Goal: Task Accomplishment & Management: Manage account settings

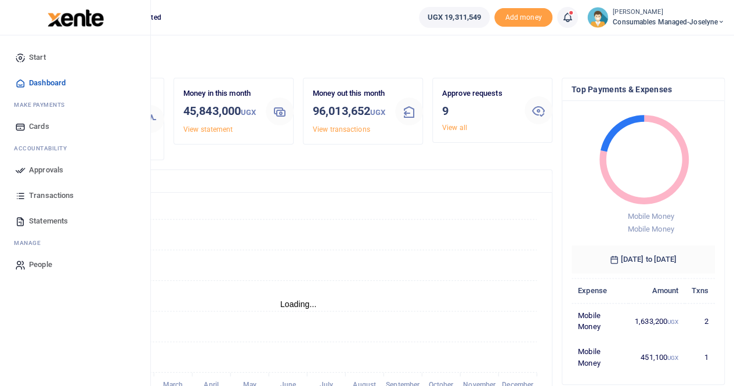
scroll to position [9, 9]
click at [61, 199] on span "Transactions" at bounding box center [51, 196] width 45 height 12
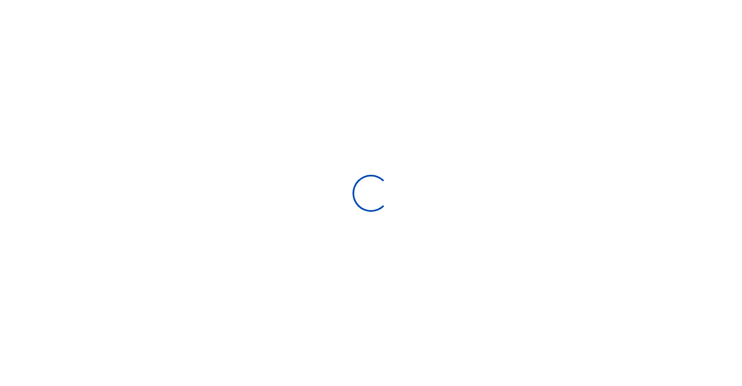
select select
type input "[DATE] - [DATE]"
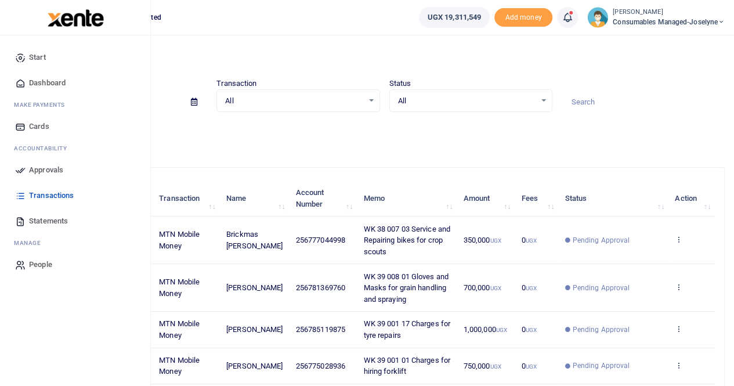
click at [45, 167] on span "Approvals" at bounding box center [46, 170] width 34 height 12
click at [36, 171] on span "Approvals" at bounding box center [46, 170] width 34 height 12
click at [42, 169] on span "Approvals" at bounding box center [46, 170] width 34 height 12
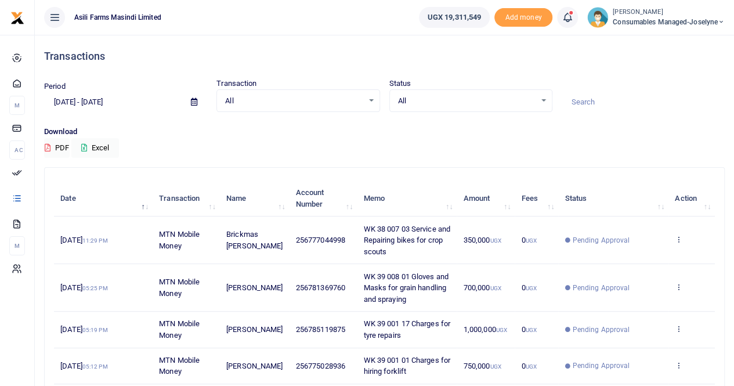
scroll to position [337, 0]
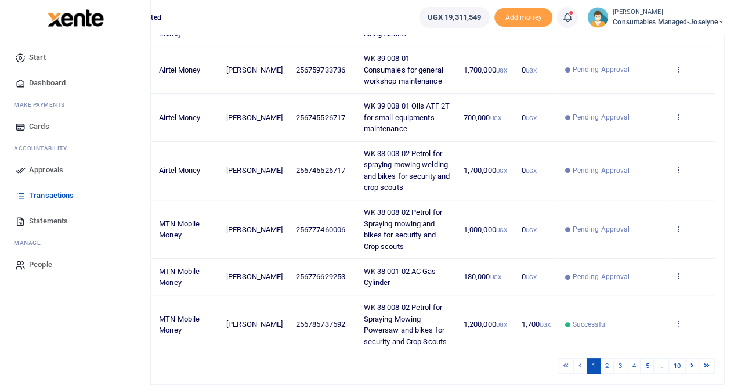
click at [45, 172] on span "Approvals" at bounding box center [46, 170] width 34 height 12
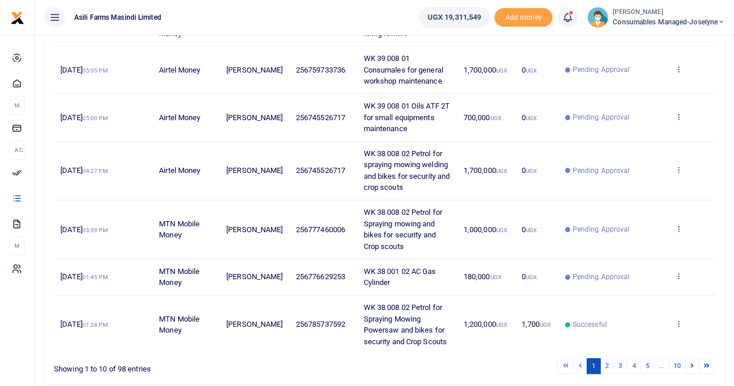
click at [730, 118] on div "Transactions Period 08/24/2025 - 09/22/2025 Transaction All Select an option...…" at bounding box center [384, 65] width 699 height 736
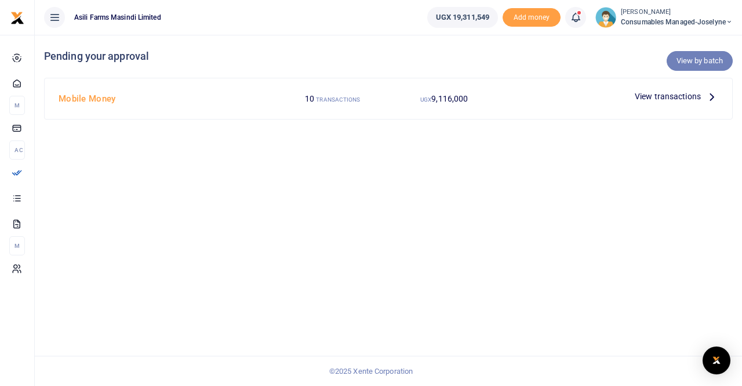
click at [703, 63] on link "View by batch" at bounding box center [700, 61] width 66 height 20
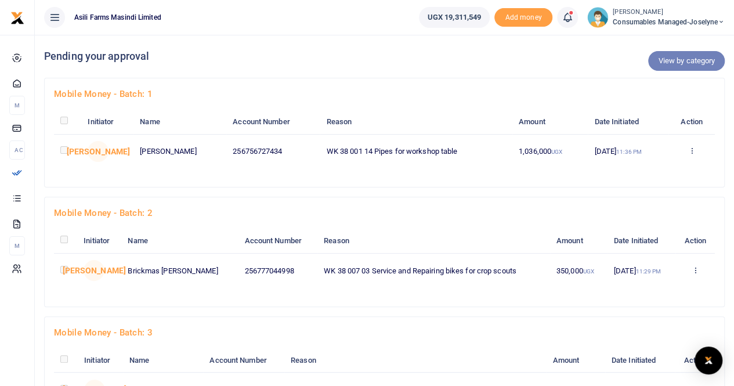
click at [701, 61] on link "View by category" at bounding box center [686, 61] width 77 height 20
click at [667, 64] on link "View by category" at bounding box center [686, 61] width 77 height 20
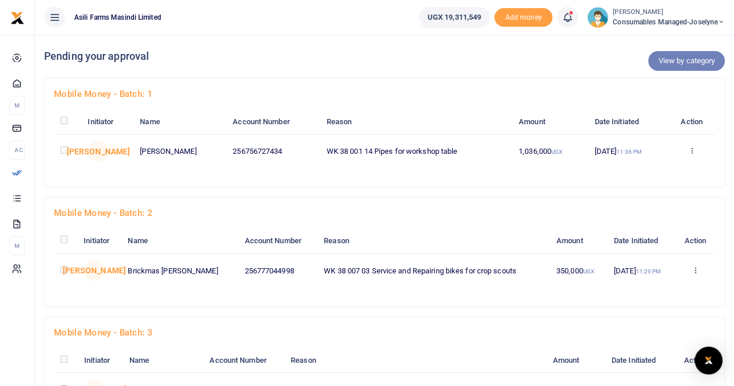
click at [667, 64] on link "View by category" at bounding box center [686, 61] width 77 height 20
click at [690, 56] on link "View by category" at bounding box center [686, 61] width 77 height 20
click at [666, 62] on link "View by category" at bounding box center [686, 61] width 77 height 20
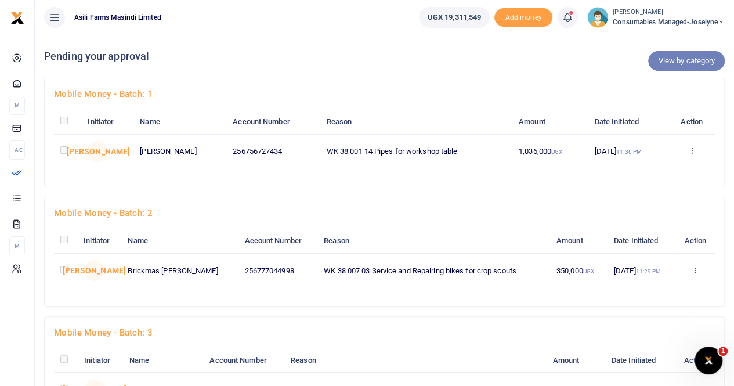
click at [666, 62] on link "View by category" at bounding box center [686, 61] width 77 height 20
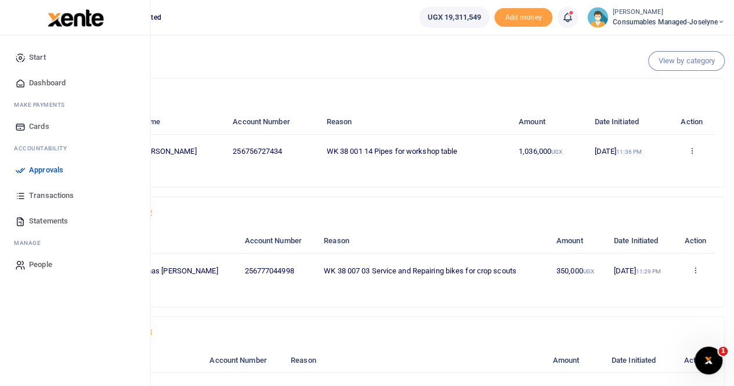
click at [30, 168] on span "Approvals" at bounding box center [46, 170] width 34 height 12
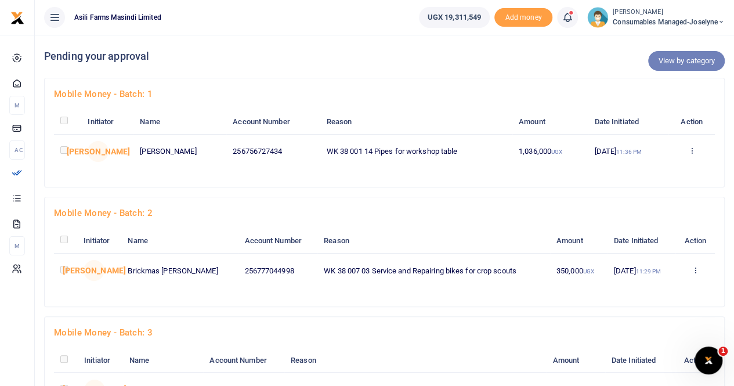
click at [690, 60] on link "View by category" at bounding box center [686, 61] width 77 height 20
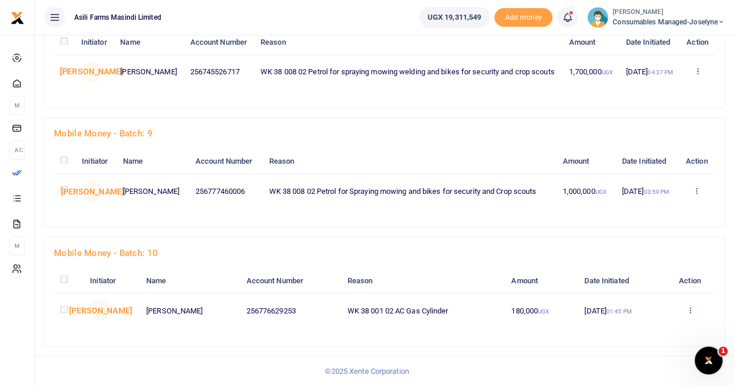
scroll to position [595, 0]
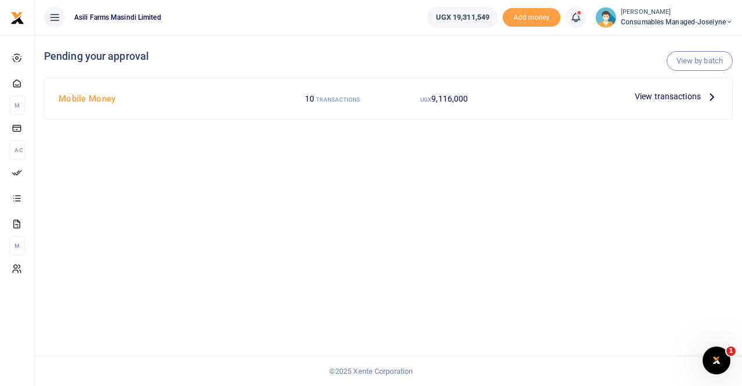
click at [668, 96] on span "View transactions" at bounding box center [668, 96] width 66 height 13
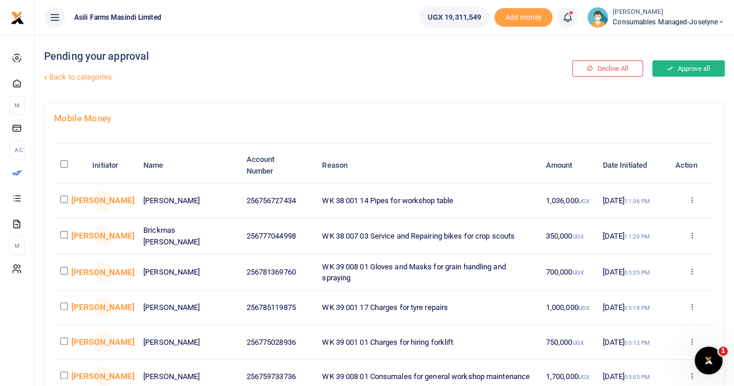
click at [692, 61] on button "Approve all" at bounding box center [688, 68] width 72 height 16
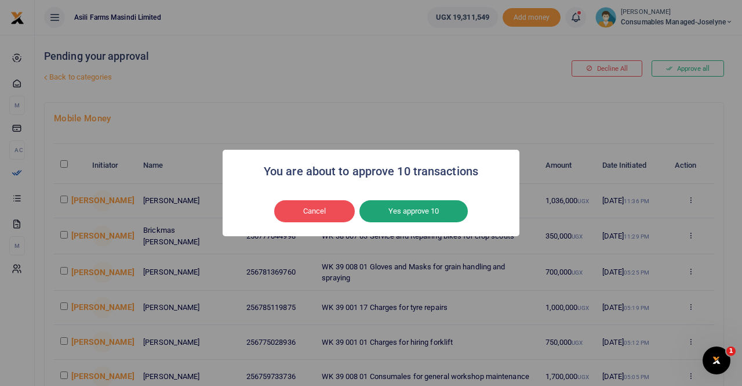
click at [413, 205] on button "Yes approve 10" at bounding box center [414, 211] width 108 height 22
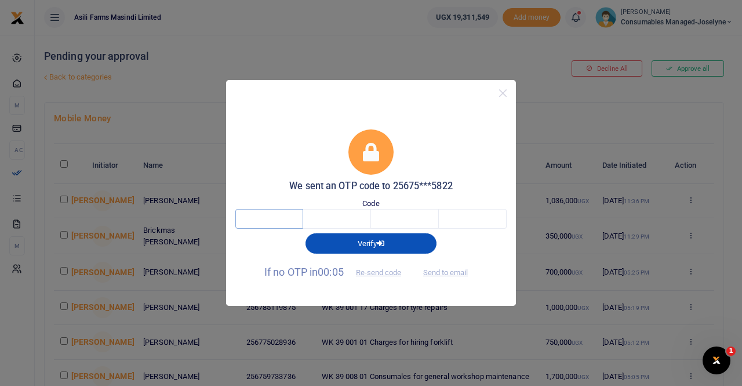
click at [256, 225] on input "text" at bounding box center [269, 219] width 68 height 20
type input "6"
type input "0"
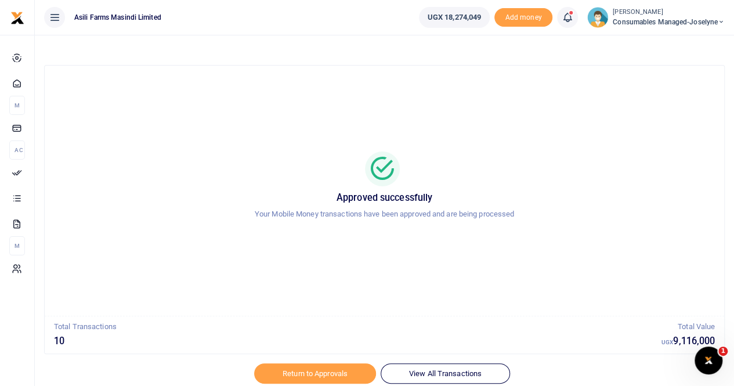
click at [629, 9] on small "[PERSON_NAME]" at bounding box center [668, 13] width 112 height 10
click at [675, 40] on link "Switch accounts" at bounding box center [680, 42] width 92 height 16
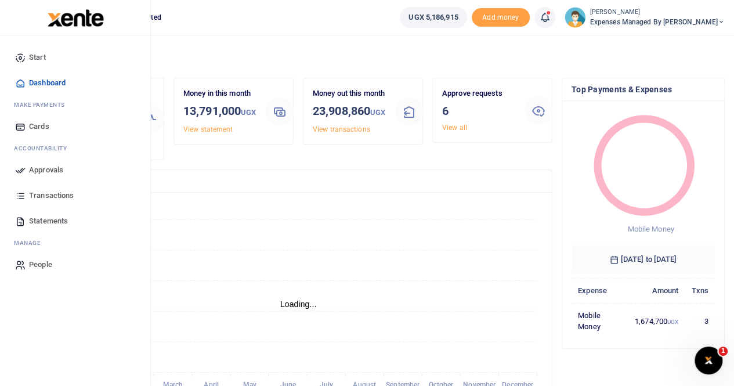
scroll to position [9, 9]
click at [50, 172] on span "Approvals" at bounding box center [46, 170] width 34 height 12
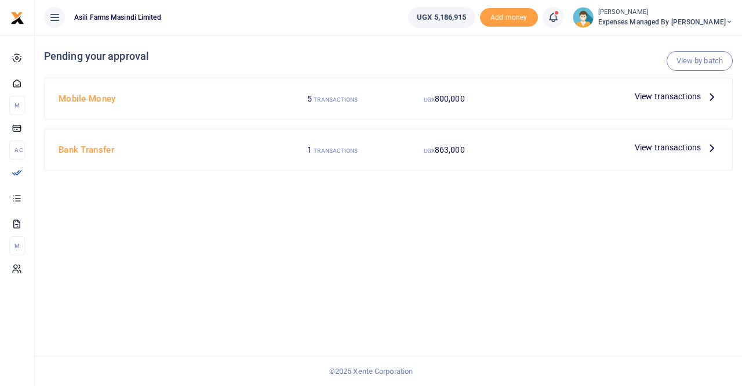
click at [713, 93] on icon at bounding box center [712, 96] width 13 height 13
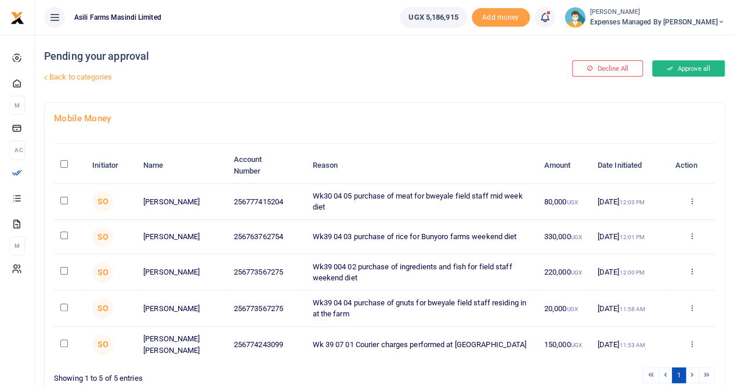
click at [682, 70] on button "Approve all" at bounding box center [688, 68] width 72 height 16
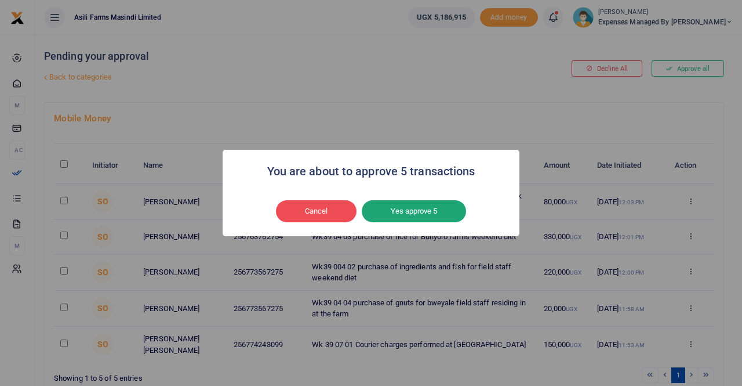
click at [410, 209] on button "Yes approve 5" at bounding box center [414, 211] width 104 height 22
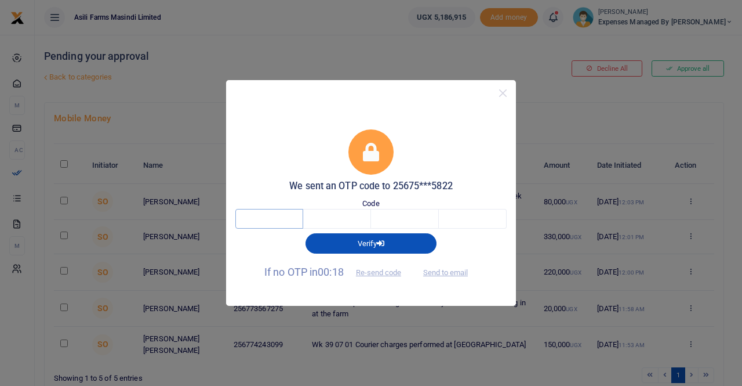
click at [278, 216] on input "text" at bounding box center [269, 219] width 68 height 20
type input "1"
type input "9"
type input "7"
type input "6"
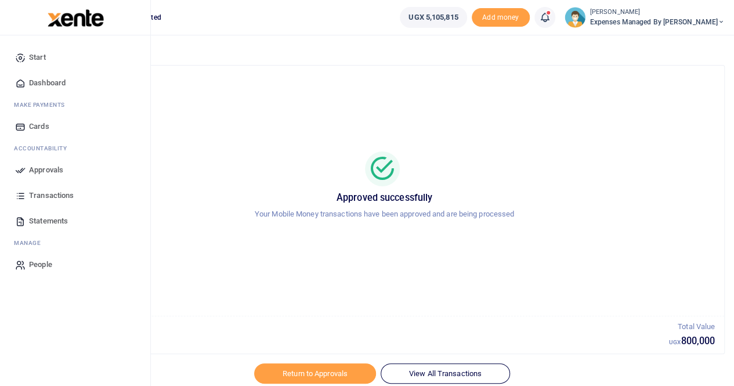
click at [60, 168] on span "Approvals" at bounding box center [46, 170] width 34 height 12
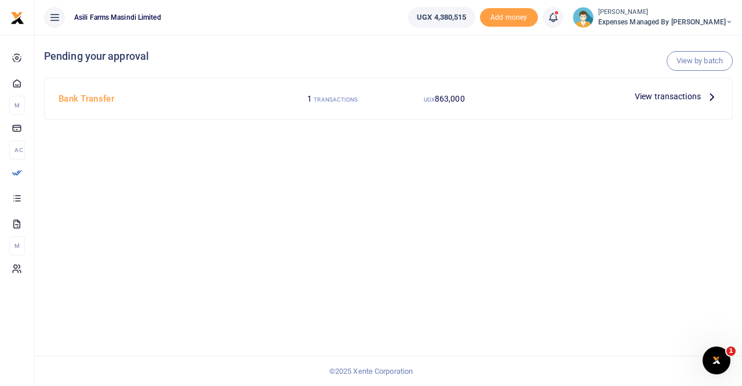
click at [711, 96] on icon at bounding box center [712, 96] width 13 height 13
click at [697, 96] on span "View transactions" at bounding box center [668, 96] width 66 height 13
click at [714, 93] on icon at bounding box center [712, 96] width 13 height 13
click at [703, 92] on p "View transactions" at bounding box center [677, 96] width 84 height 13
click at [673, 95] on span "View transactions" at bounding box center [668, 96] width 66 height 13
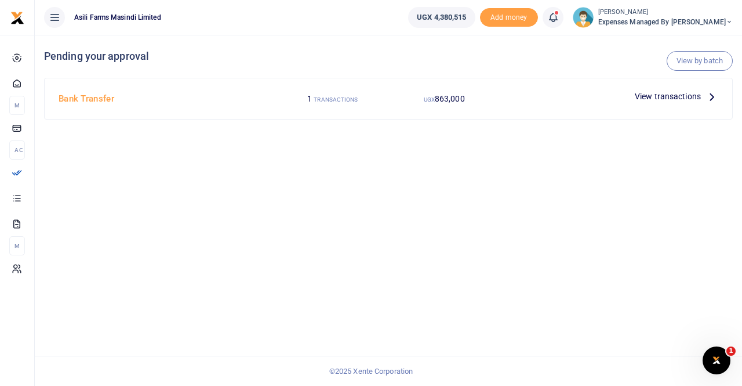
click at [673, 95] on span "View transactions" at bounding box center [668, 96] width 66 height 13
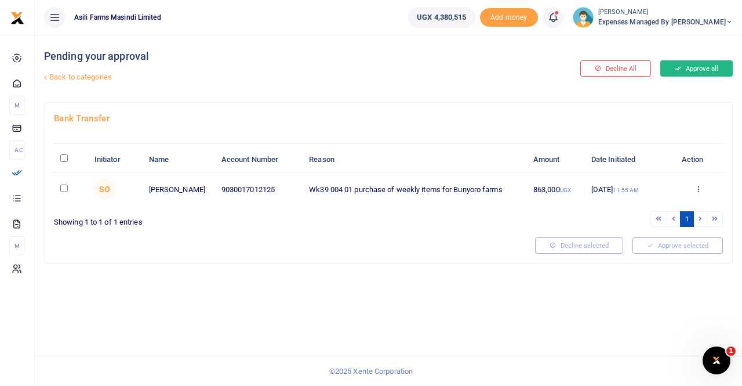
click at [684, 66] on button "Approve all" at bounding box center [697, 68] width 72 height 16
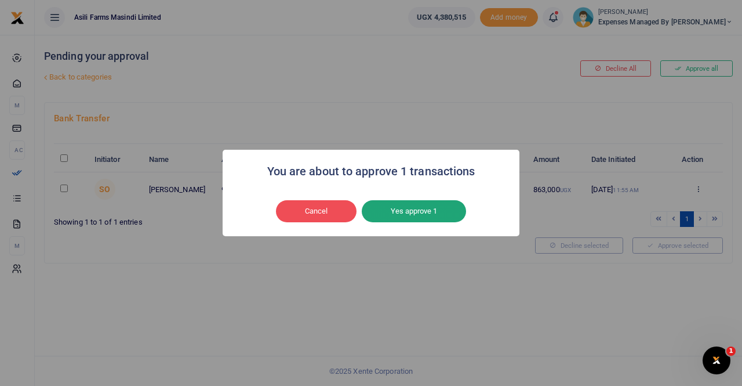
click at [428, 211] on button "Yes approve 1" at bounding box center [414, 211] width 104 height 22
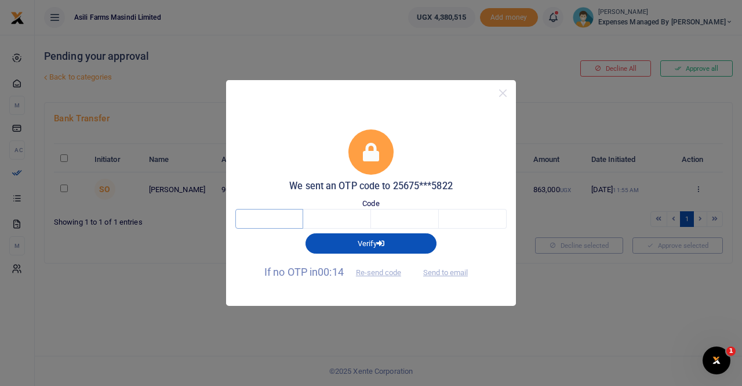
click at [282, 216] on input "text" at bounding box center [269, 219] width 68 height 20
type input "2"
type input "5"
type input "7"
type input "1"
